Goal: Task Accomplishment & Management: Use online tool/utility

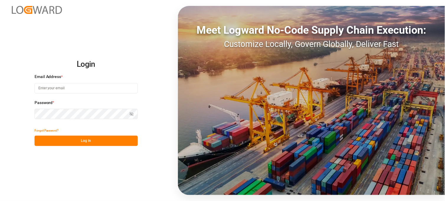
type input "[PERSON_NAME][EMAIL_ADDRESS][DOMAIN_NAME]"
click at [87, 140] on button "Log In" at bounding box center [86, 140] width 103 height 10
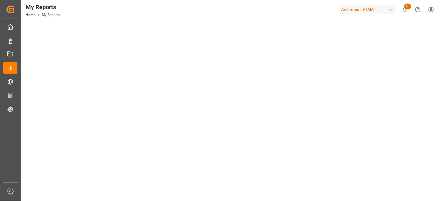
scroll to position [200, 0]
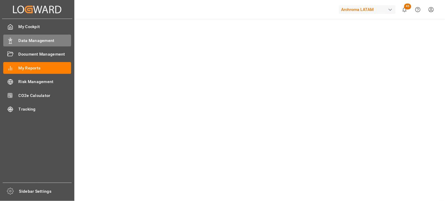
click at [35, 39] on span "Data Management" at bounding box center [45, 40] width 53 height 6
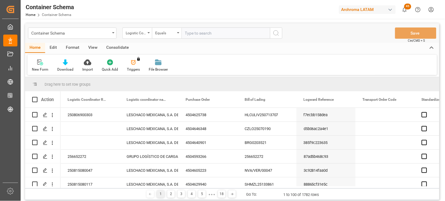
click at [111, 33] on div "Container Schema" at bounding box center [72, 32] width 88 height 11
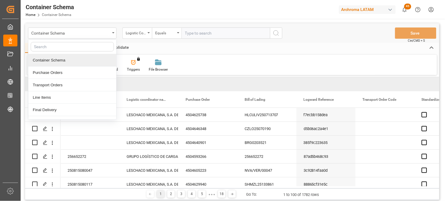
click at [53, 60] on div "Container Schema" at bounding box center [72, 60] width 88 height 12
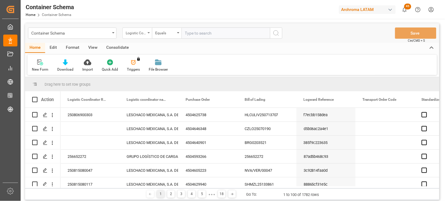
click at [137, 31] on div "Logistic Coordinator Reference Number" at bounding box center [136, 32] width 20 height 7
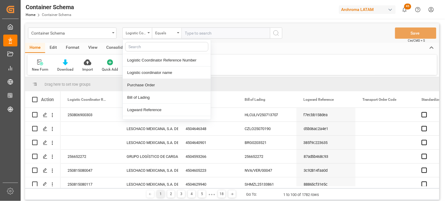
click at [156, 86] on div "Purchase Order" at bounding box center [167, 85] width 88 height 12
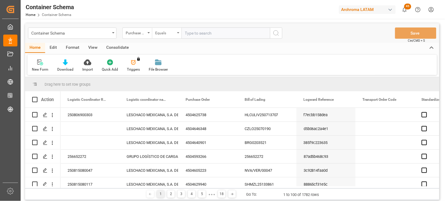
click at [170, 34] on div "Equals" at bounding box center [165, 32] width 20 height 7
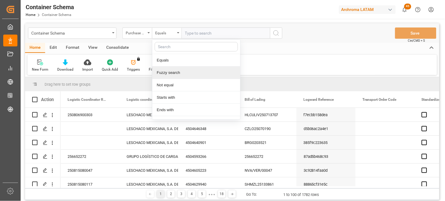
click at [173, 72] on div "Fuzzy search" at bounding box center [196, 72] width 88 height 12
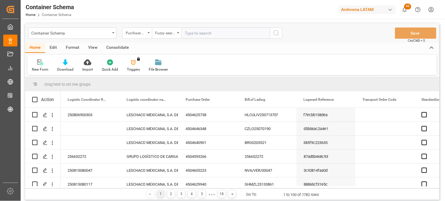
paste input "4504611939"
type input "4504611939"
click at [275, 32] on icon "search button" at bounding box center [276, 32] width 7 height 7
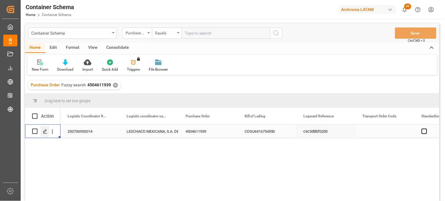
click at [45, 132] on icon "Press SPACE to select this row." at bounding box center [45, 131] width 5 height 5
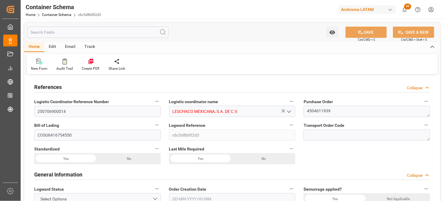
type input "0"
type input "7"
type input "4"
type input "360"
type input "9000"
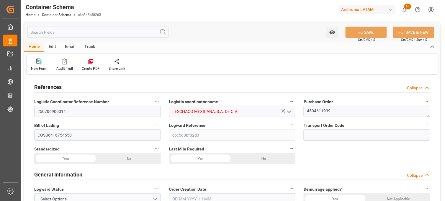
type input "9594"
type input "Cosco"
type input "COSCO Shipping Co. Ltd."
type input "CNNBG"
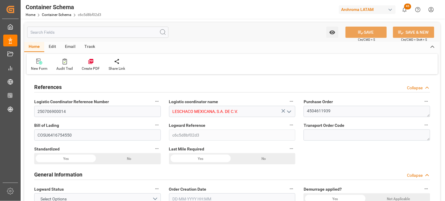
type input "MXVER"
type input "9399193"
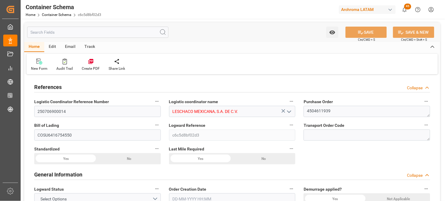
type input "9399193"
type input "[DATE] 16:45"
type input "[DATE]"
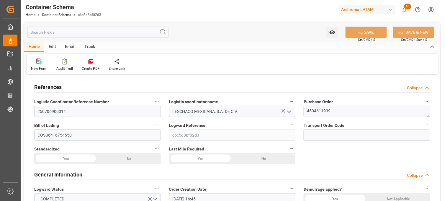
type input "[DATE] 00:00"
type input "[DATE] 15:00"
type input "[DATE] 00:00"
type input "[DATE] 15:00"
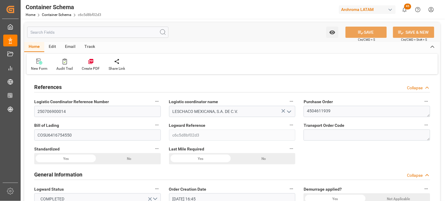
type input "[DATE] 00:00"
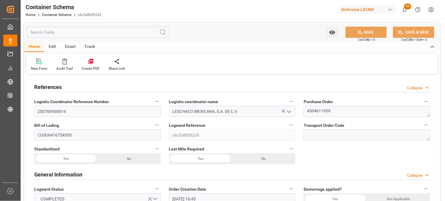
type input "[DATE] 00:00"
type input "[DATE] 06:00"
type input "[DATE] 15:00"
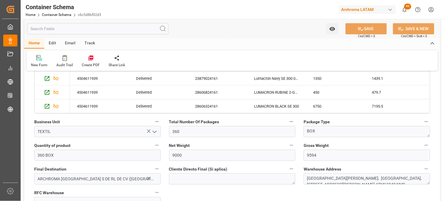
scroll to position [295, 0]
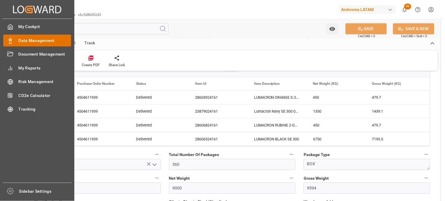
click at [42, 41] on span "Data Management" at bounding box center [45, 40] width 53 height 6
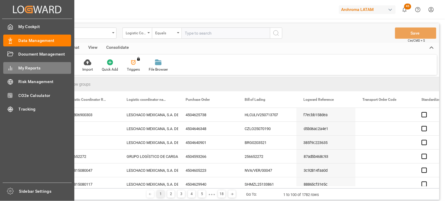
click at [36, 69] on span "My Reports" at bounding box center [45, 68] width 53 height 6
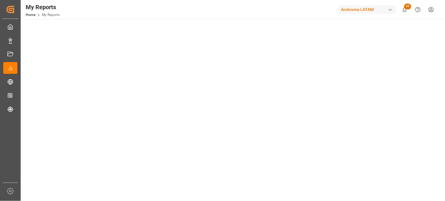
scroll to position [167, 0]
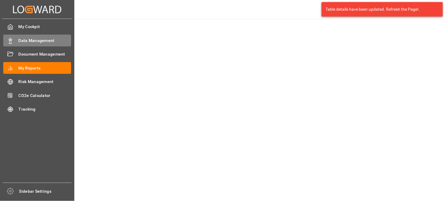
click at [35, 41] on span "Data Management" at bounding box center [45, 40] width 53 height 6
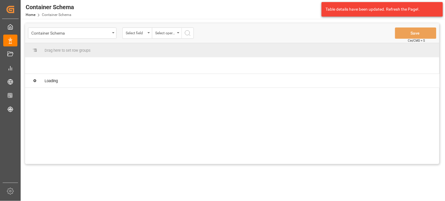
click at [144, 33] on div "Select field" at bounding box center [136, 32] width 20 height 7
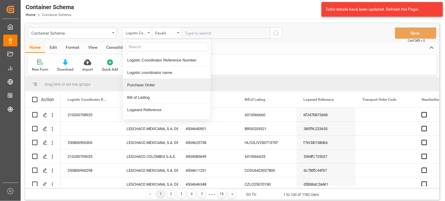
click at [146, 88] on div "Purchase Order" at bounding box center [167, 85] width 88 height 12
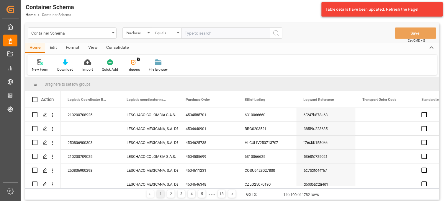
click at [165, 33] on div "Equals" at bounding box center [165, 32] width 20 height 7
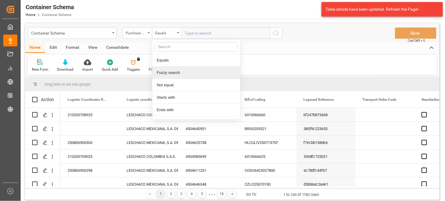
click at [175, 77] on div "Fuzzy search" at bounding box center [196, 72] width 88 height 12
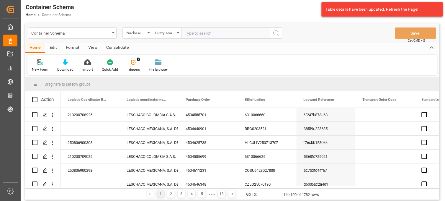
paste input "4504615269"
type input "4504615269"
click at [272, 33] on button "search button" at bounding box center [276, 32] width 12 height 11
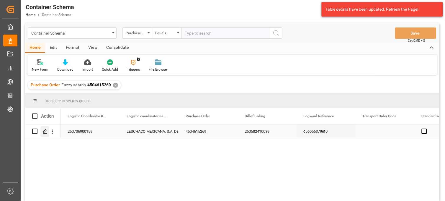
click at [43, 133] on line "Press SPACE to select this row." at bounding box center [45, 133] width 4 height 0
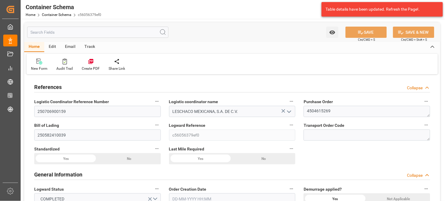
type input "10"
type input "7"
type input "1"
type input "800"
type input "20000"
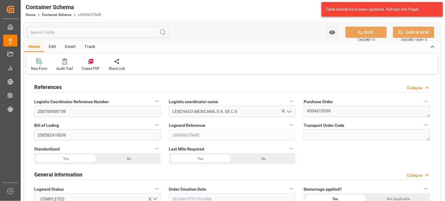
type input "20840"
type input "Cosco"
type input "COSCO Shipping Co. Ltd."
type input "CNTXG"
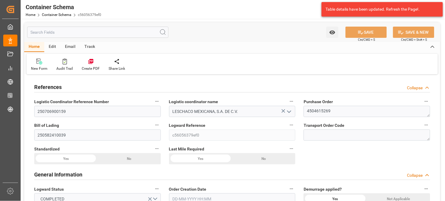
type input "MXZLO"
type input "9785756"
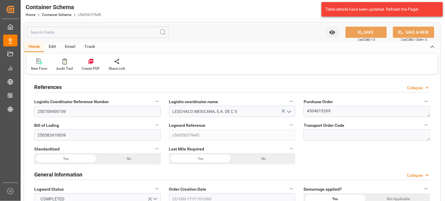
type input "9785756"
type input "[DATE] 12:00"
type input "[DATE]"
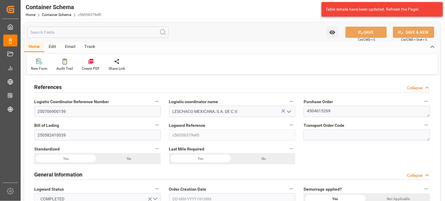
type input "[DATE] 12:30"
type input "[DATE] 00:00"
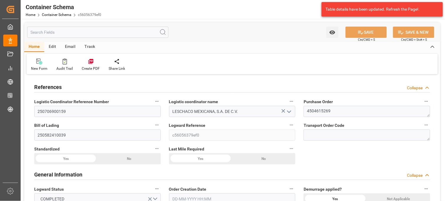
type input "[DATE] 00:00"
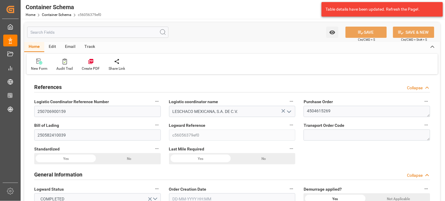
type input "[DATE] 00:00"
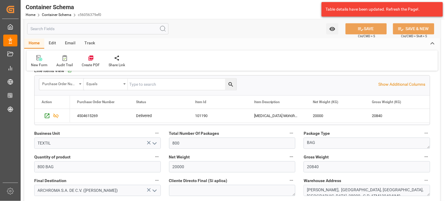
scroll to position [262, 0]
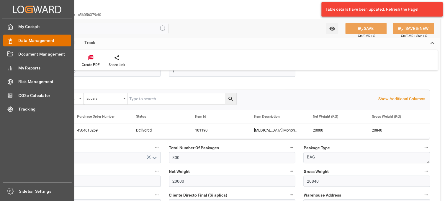
click at [53, 37] on span "Data Management" at bounding box center [45, 40] width 53 height 6
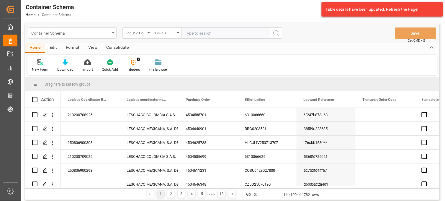
click at [113, 33] on icon "open menu" at bounding box center [113, 32] width 2 height 1
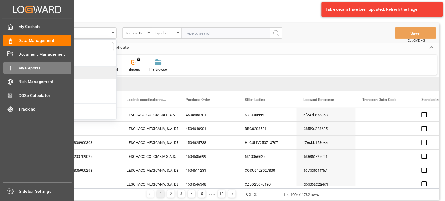
click at [37, 68] on span "My Reports" at bounding box center [45, 68] width 53 height 6
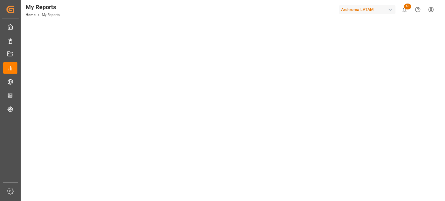
scroll to position [200, 0]
